Goal: Task Accomplishment & Management: Manage account settings

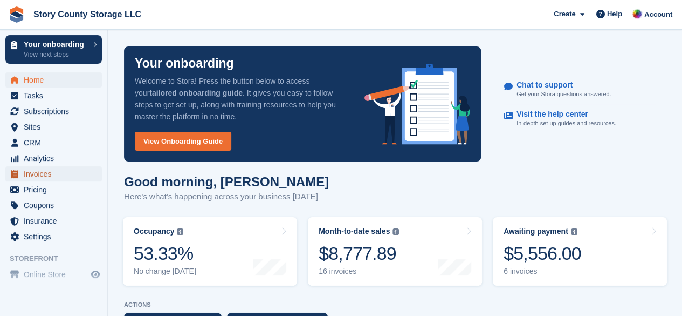
click at [27, 174] on span "Invoices" at bounding box center [56, 173] width 65 height 15
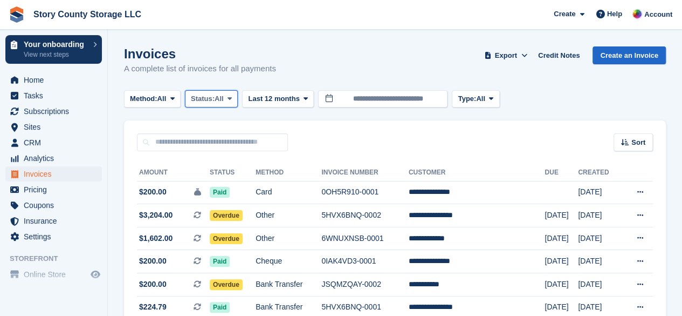
click at [234, 98] on span at bounding box center [229, 98] width 9 height 9
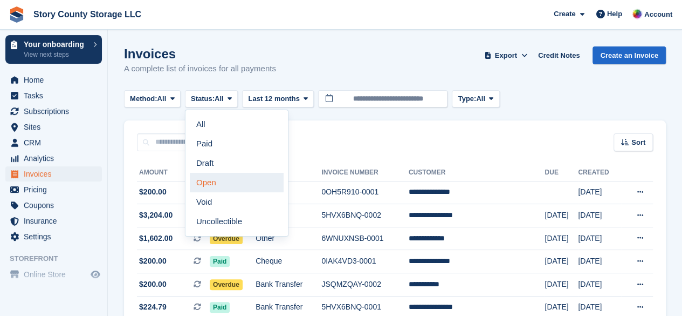
click at [211, 176] on link "Open" at bounding box center [237, 182] width 94 height 19
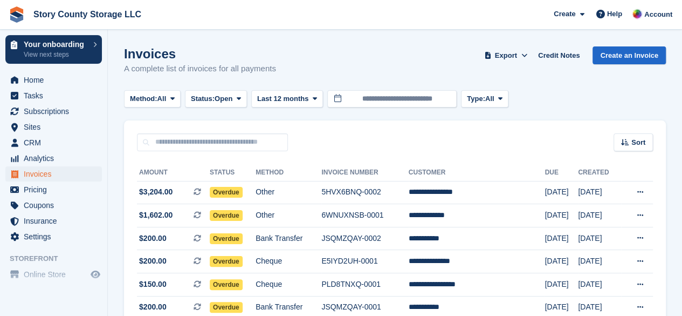
scroll to position [57, 0]
click at [42, 177] on span "Invoices" at bounding box center [56, 173] width 65 height 15
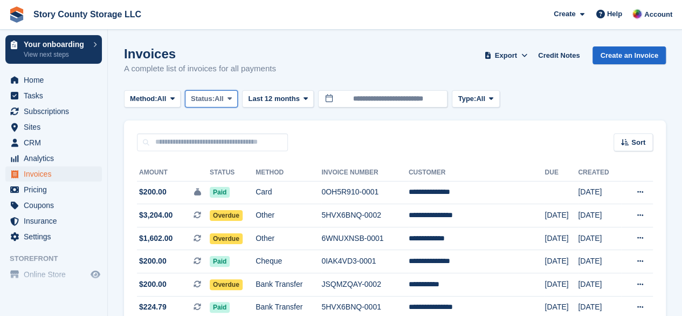
click at [218, 104] on button "Status: All" at bounding box center [211, 99] width 53 height 18
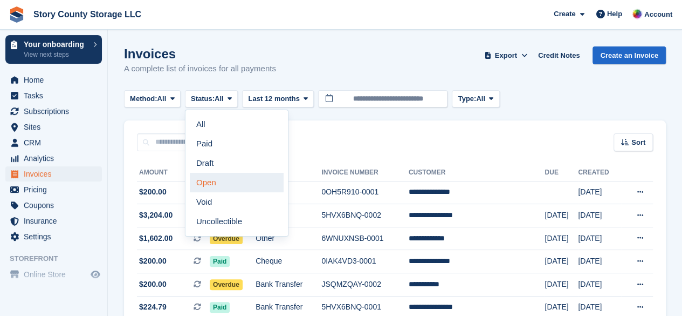
click at [218, 184] on link "Open" at bounding box center [237, 182] width 94 height 19
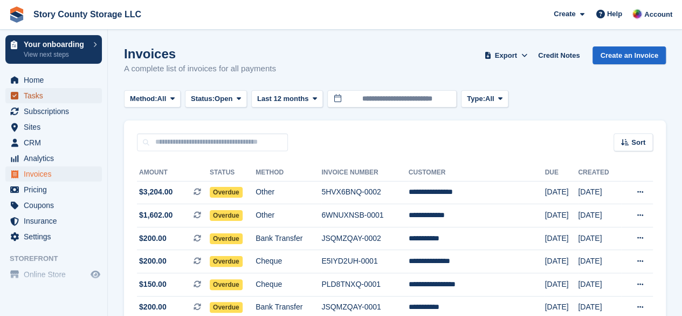
click at [31, 92] on span "Tasks" at bounding box center [56, 95] width 65 height 15
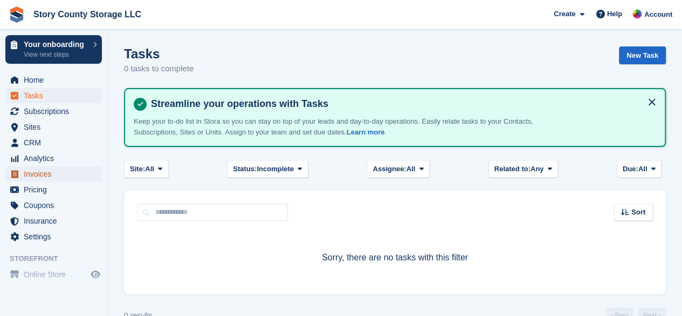
click at [31, 176] on span "Invoices" at bounding box center [56, 173] width 65 height 15
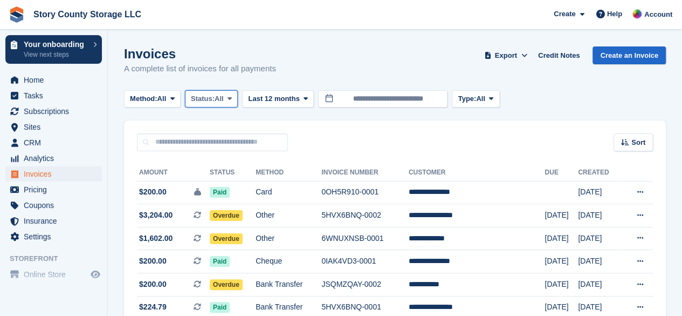
click at [209, 102] on span "Status:" at bounding box center [203, 98] width 24 height 11
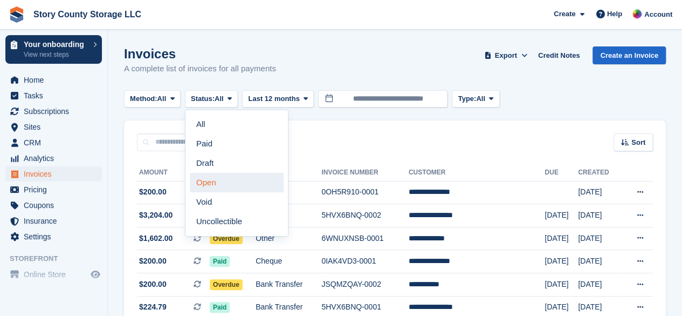
click at [215, 177] on link "Open" at bounding box center [237, 182] width 94 height 19
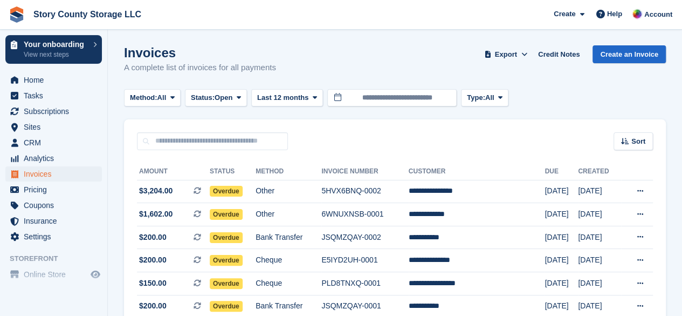
scroll to position [18, 0]
